Goal: Check status: Check status

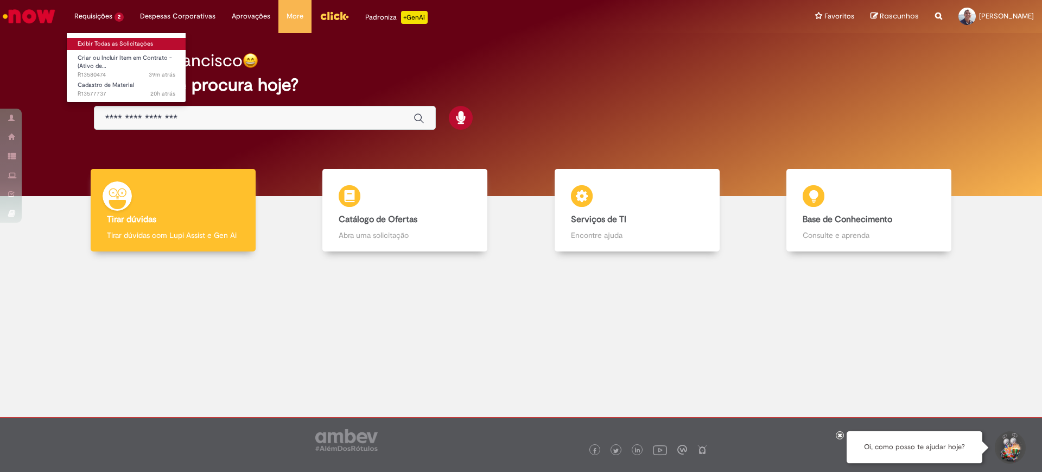
click at [103, 39] on link "Exibir Todas as Solicitações" at bounding box center [126, 44] width 119 height 12
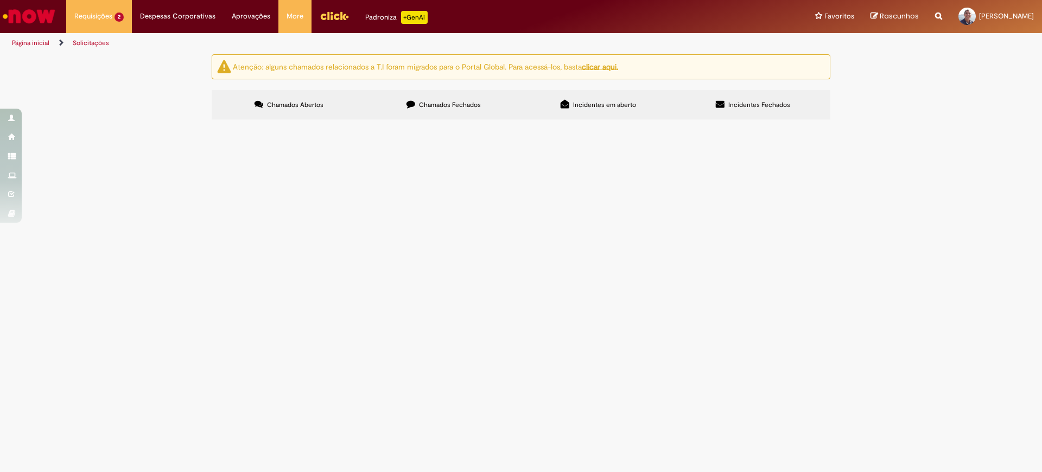
click at [455, 105] on span "Chamados Fechados" at bounding box center [450, 104] width 62 height 9
click at [0, 0] on input "Pesquisar" at bounding box center [0, 0] width 0 height 0
type input "*********"
click at [0, 0] on span "Pesquisar" at bounding box center [0, 0] width 0 height 0
click at [0, 0] on span "R13001552" at bounding box center [0, 0] width 0 height 0
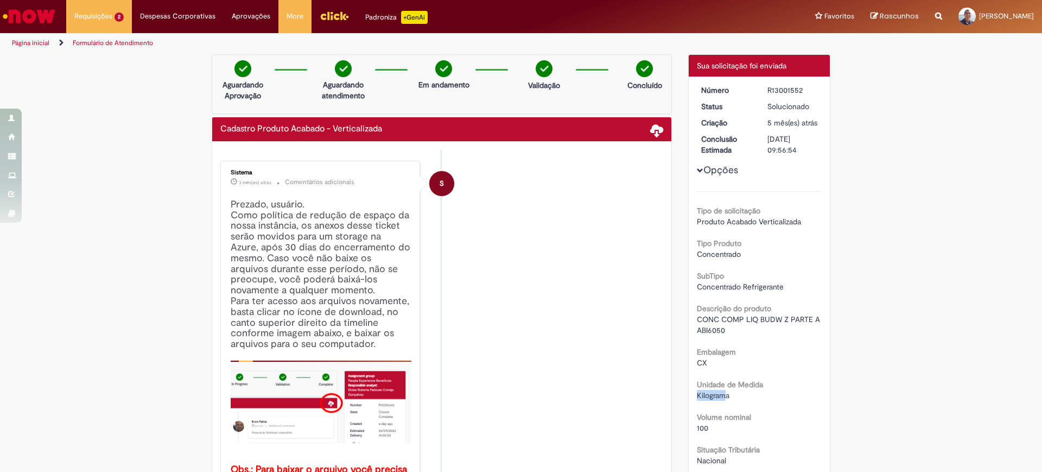
drag, startPoint x: 693, startPoint y: 406, endPoint x: 725, endPoint y: 406, distance: 31.5
click at [723, 400] on span "Kilograma" at bounding box center [713, 395] width 33 height 10
drag, startPoint x: 764, startPoint y: 90, endPoint x: 802, endPoint y: 89, distance: 38.0
click at [802, 89] on div "R13001552" at bounding box center [792, 90] width 50 height 11
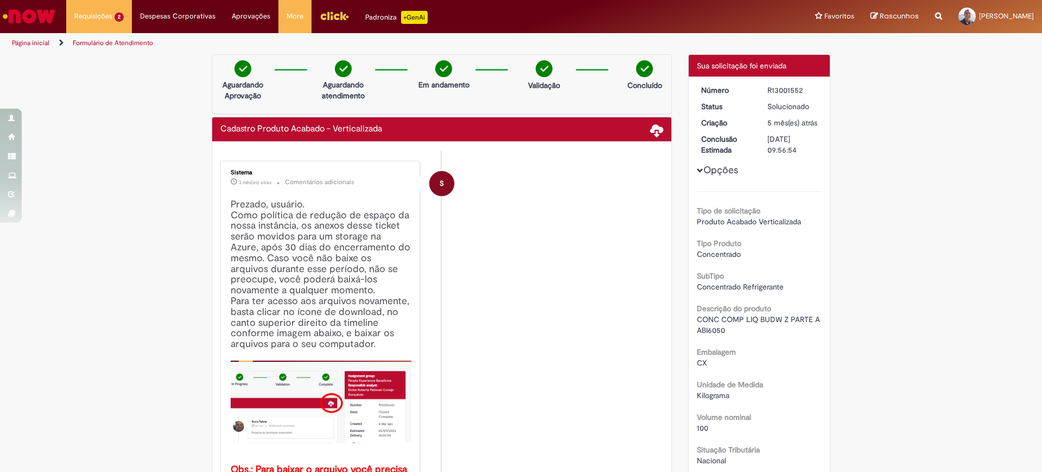
copy div "R13001552"
click at [87, 42] on link "Exibir Todas as Solicitações" at bounding box center [126, 44] width 119 height 12
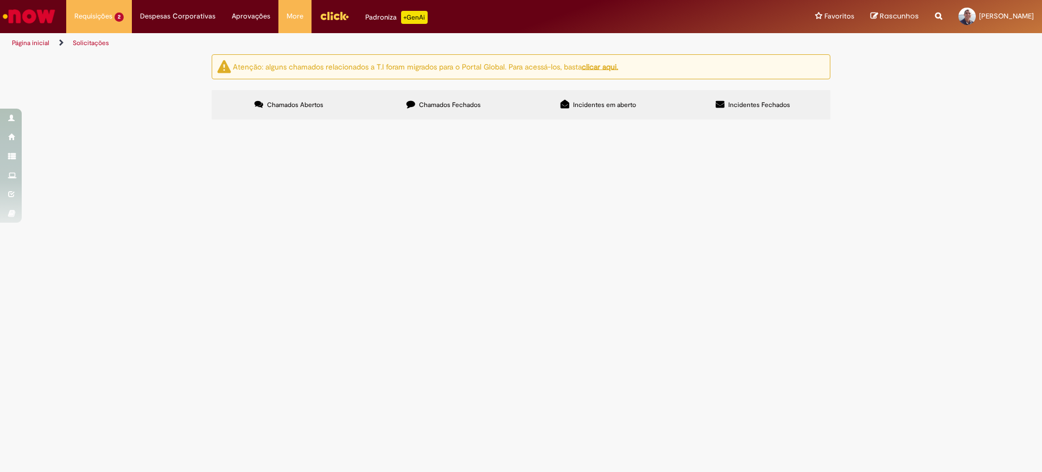
click at [443, 107] on span "Chamados Fechados" at bounding box center [450, 104] width 62 height 9
click at [0, 0] on input "Pesquisar" at bounding box center [0, 0] width 0 height 0
paste input "*********"
type input "*********"
click at [0, 0] on span "Pesquisar" at bounding box center [0, 0] width 0 height 0
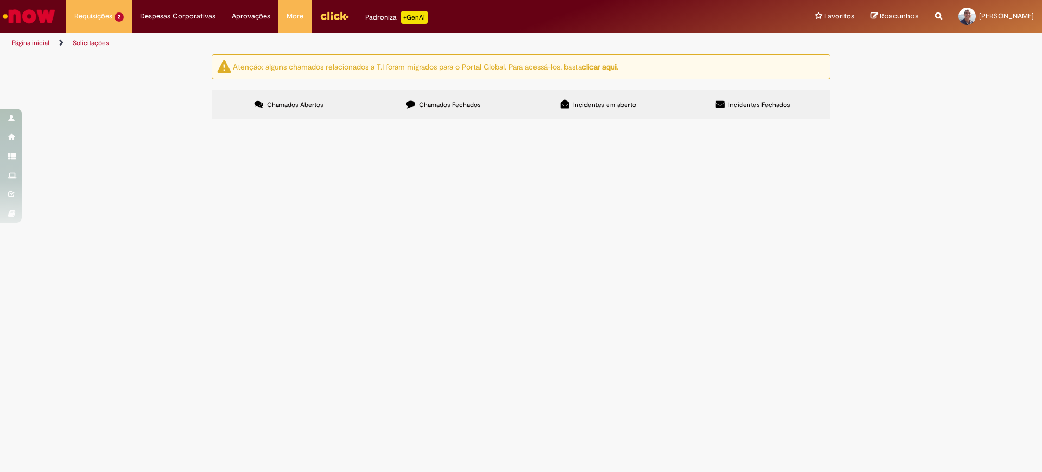
click at [0, 0] on input "Pesquisar" at bounding box center [0, 0] width 0 height 0
paste input "*********"
click at [0, 0] on button at bounding box center [0, 0] width 0 height 0
click at [435, 104] on span "Chamados Fechados" at bounding box center [450, 104] width 62 height 9
click at [0, 0] on button at bounding box center [0, 0] width 0 height 0
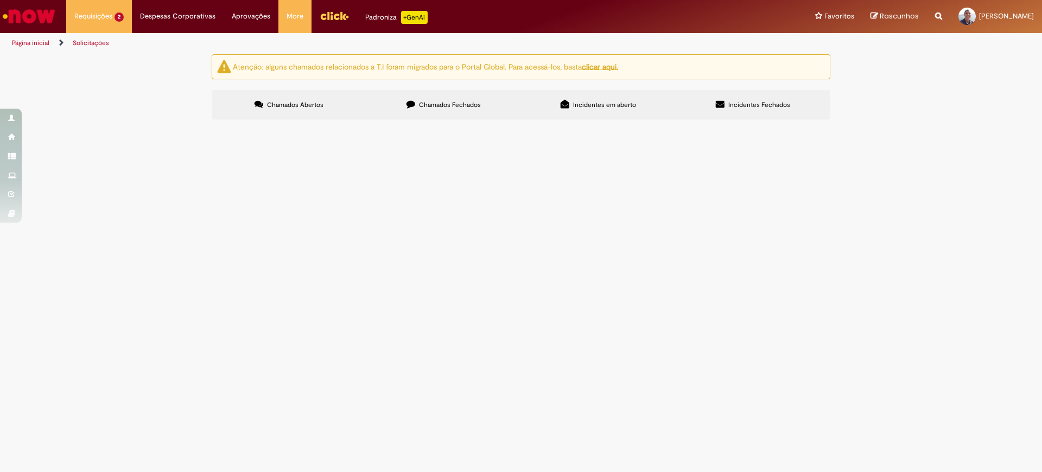
click at [0, 0] on input "Pesquisar" at bounding box center [0, 0] width 0 height 0
paste input "*********"
type input "*********"
click at [0, 0] on span "Pesquisar" at bounding box center [0, 0] width 0 height 0
click at [0, 0] on span "R13001556" at bounding box center [0, 0] width 0 height 0
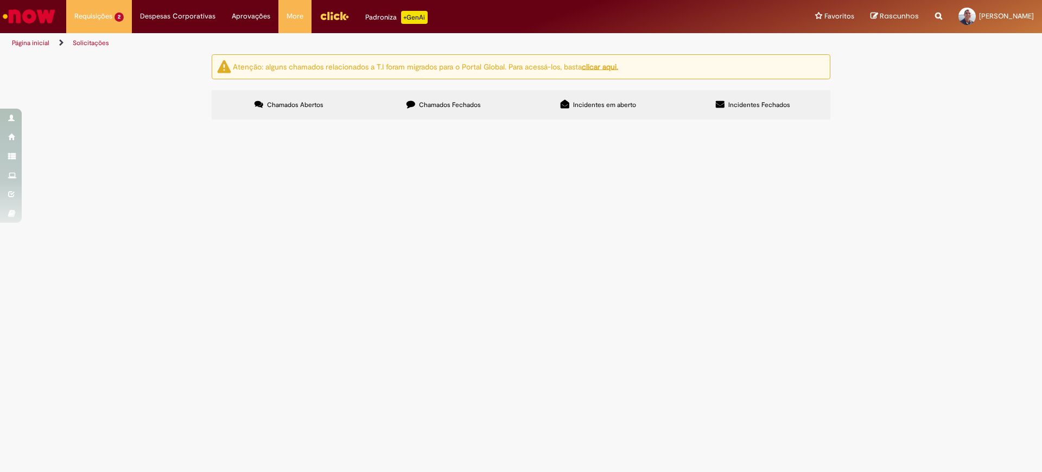
click at [250, 189] on main "Solicitações Atenção: alguns chamados relacionados a T.I foram migrados para o …" at bounding box center [521, 263] width 1042 height 418
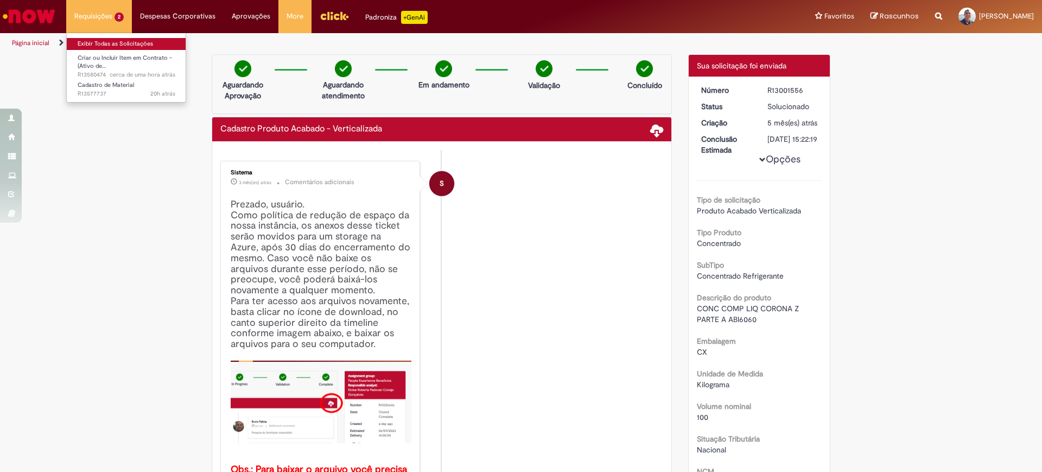
click at [95, 43] on link "Exibir Todas as Solicitações" at bounding box center [126, 44] width 119 height 12
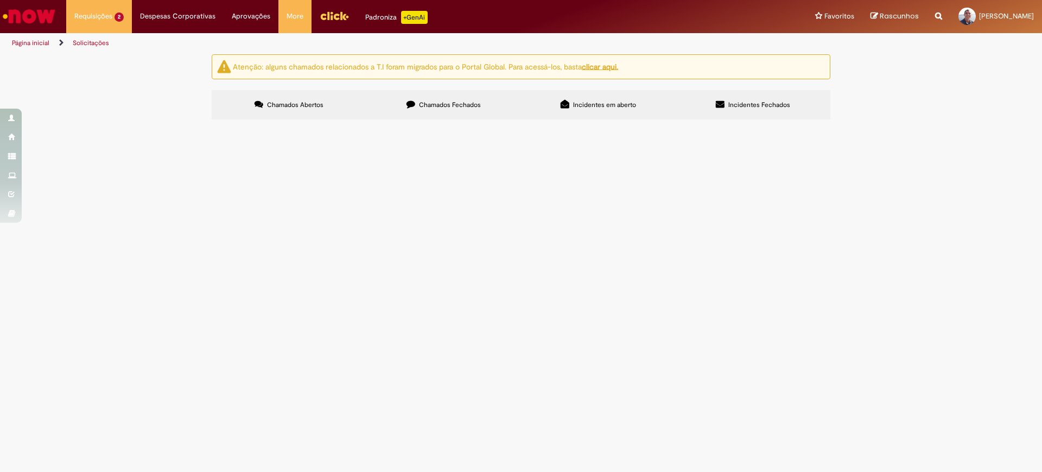
click at [0, 0] on span "Chamados : R13529576 e R13529578 40015706 / 0015707 Esses dois itens são semi-e…" at bounding box center [0, 0] width 0 height 0
click at [0, 0] on span "R13577737" at bounding box center [0, 0] width 0 height 0
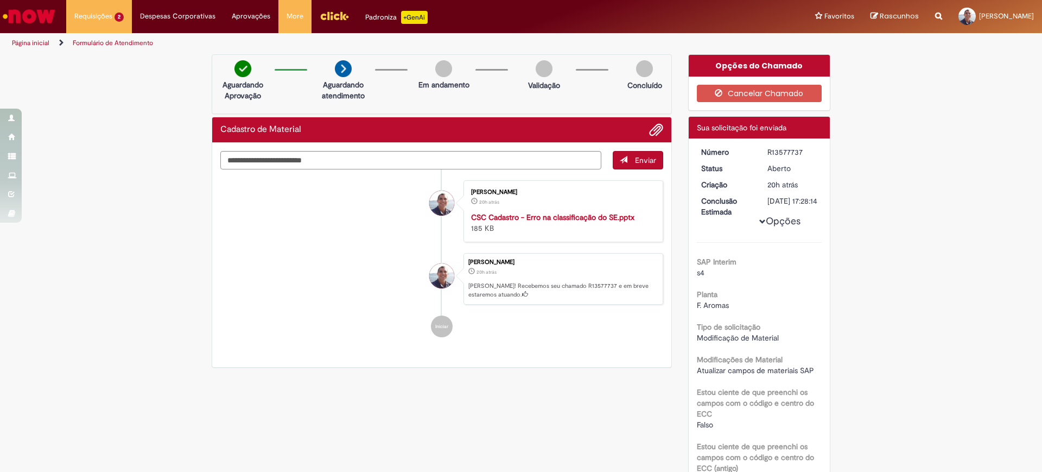
click at [1023, 202] on div "Verificar Código de Barras Aguardando Aprovação Aguardando atendimento Em andam…" at bounding box center [521, 420] width 1042 height 733
